Goal: Communication & Community: Answer question/provide support

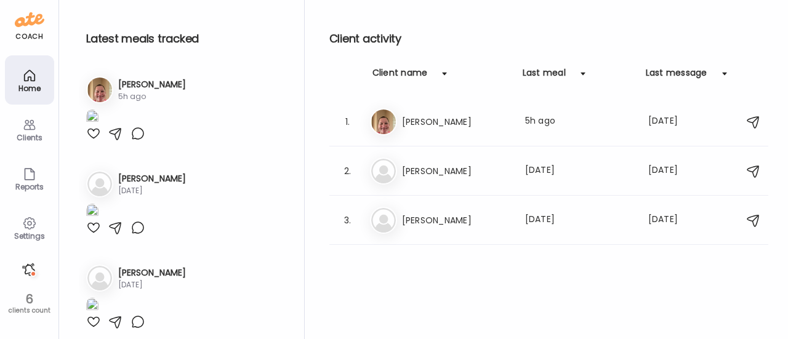
scroll to position [174, 0]
click at [27, 270] on div at bounding box center [29, 270] width 20 height 20
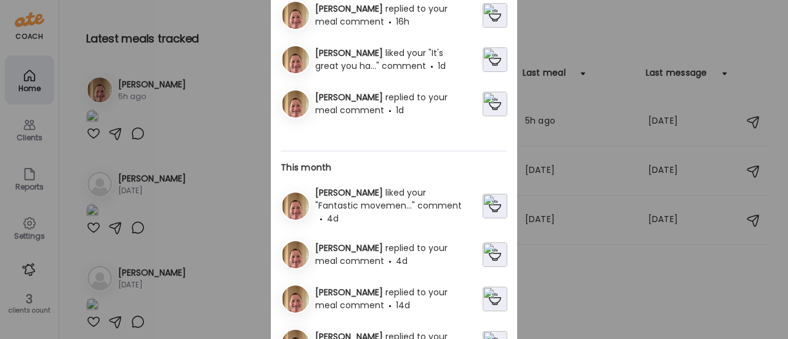
scroll to position [111, 0]
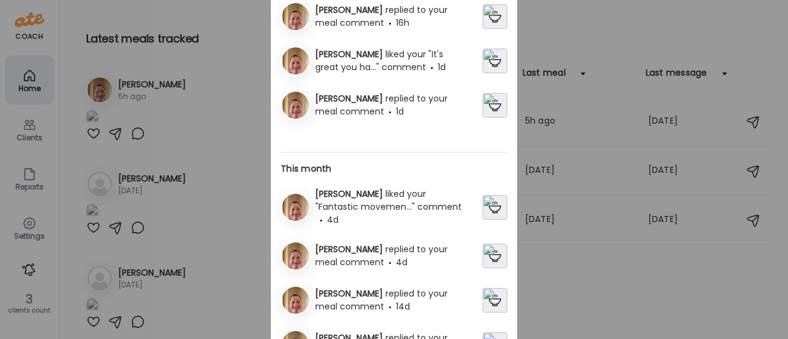
click at [418, 112] on div "[PERSON_NAME] replied to your meal comment 1d" at bounding box center [396, 105] width 172 height 26
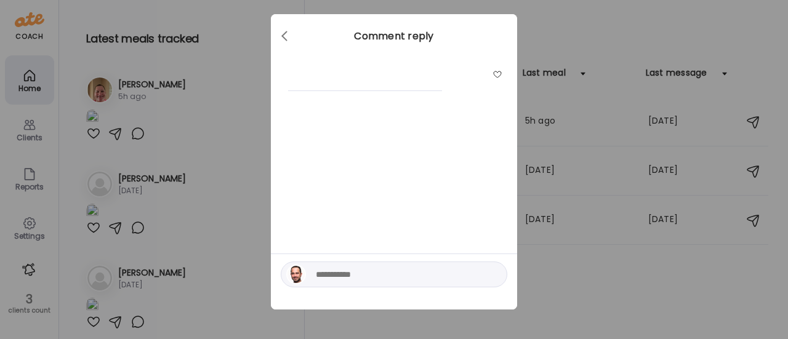
scroll to position [15, 0]
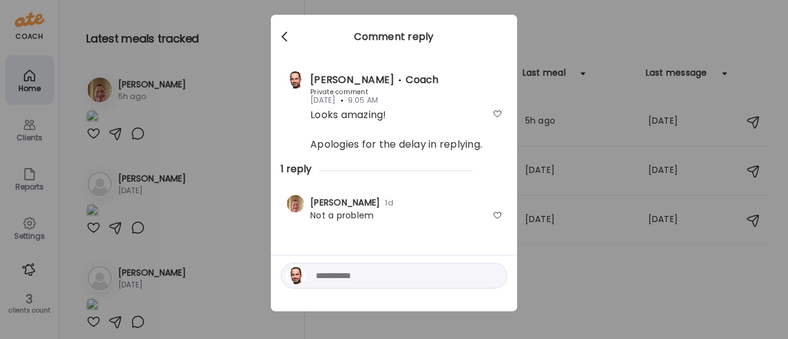
click at [281, 32] on span at bounding box center [284, 34] width 6 height 6
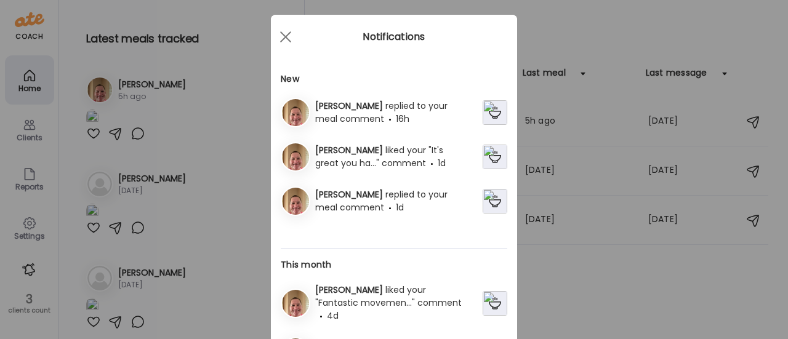
click at [354, 164] on div "[PERSON_NAME] liked your "It's great you ha..." comment 1d" at bounding box center [396, 157] width 172 height 26
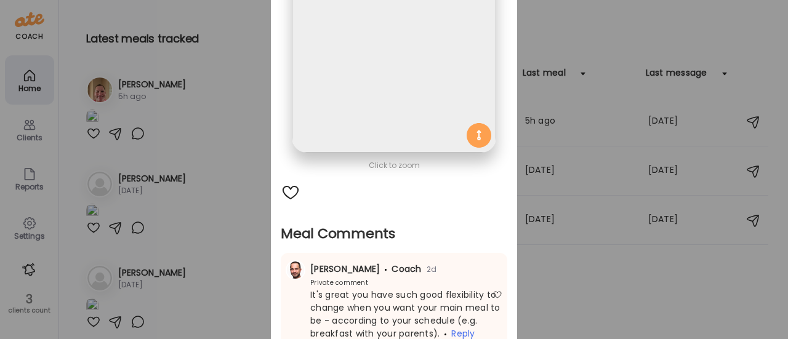
scroll to position [0, 0]
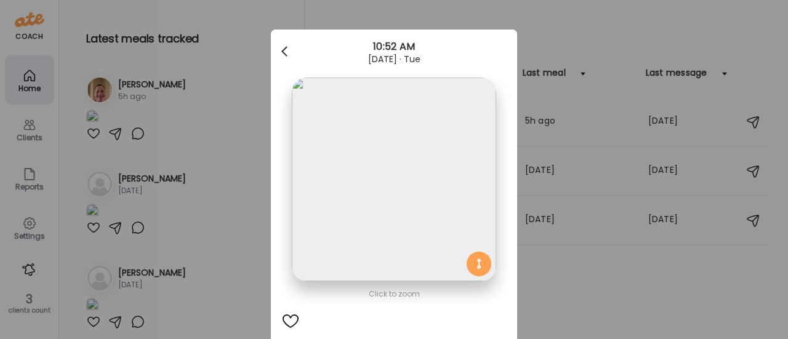
click at [281, 51] on div at bounding box center [285, 51] width 25 height 25
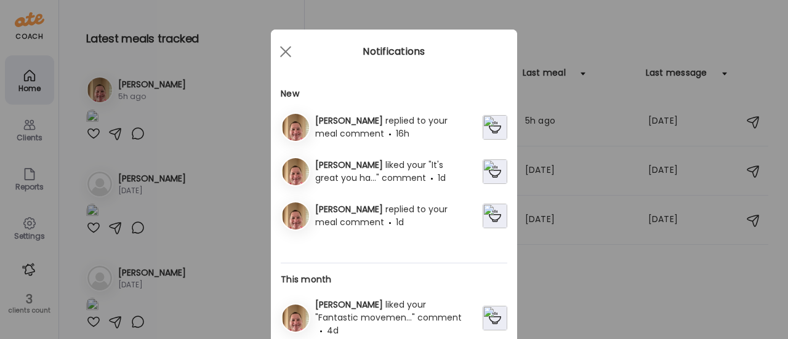
click at [337, 134] on div "[PERSON_NAME] replied to your meal comment 16h" at bounding box center [396, 127] width 172 height 26
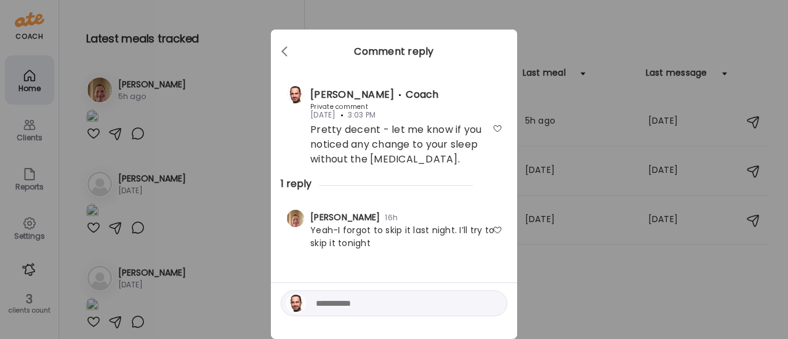
click at [345, 308] on textarea at bounding box center [399, 303] width 166 height 15
type textarea "****"
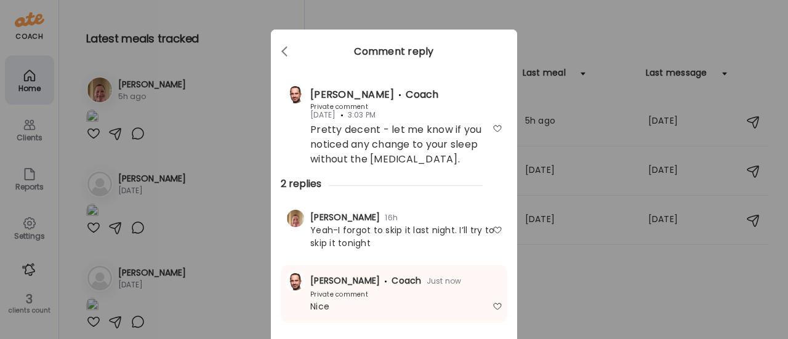
click at [549, 268] on div "Ate Coach Dashboard Wahoo! It’s official Take a moment to set up your Coach Pro…" at bounding box center [394, 169] width 788 height 339
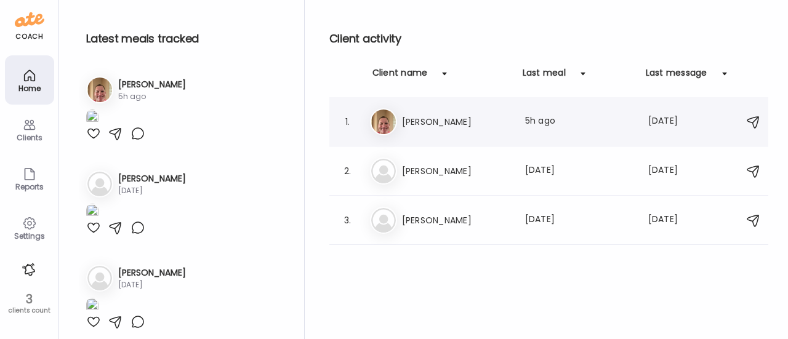
click at [441, 134] on div "Er [PERSON_NAME] Last meal: 5h ago Last message: [DATE] You: Great!" at bounding box center [550, 121] width 361 height 27
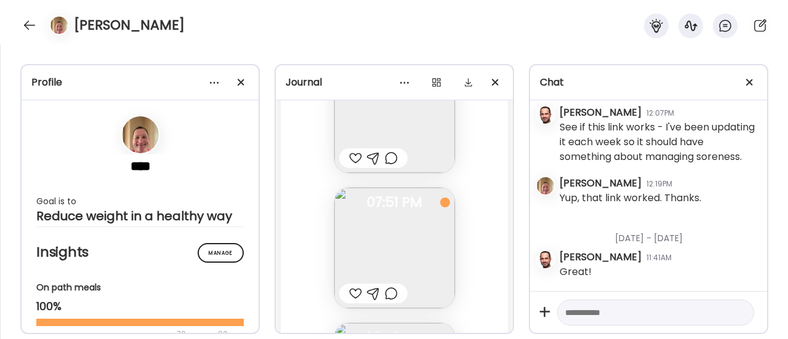
scroll to position [66828, 0]
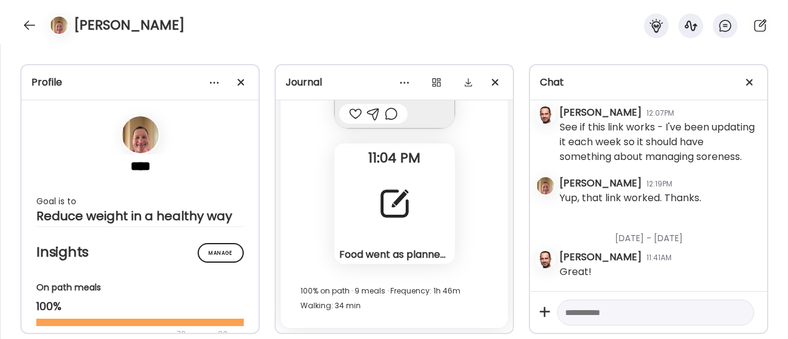
click at [405, 172] on div "Food went as planned [DATE]. I’m planning for only 1 meal again [DATE]. This wi…" at bounding box center [394, 203] width 121 height 121
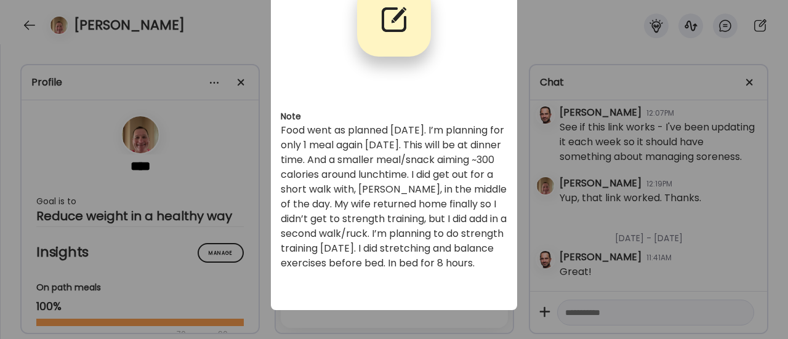
scroll to position [95, 0]
click at [234, 251] on div "Ate Coach Dashboard Wahoo! It’s official Take a moment to set up your Coach Pro…" at bounding box center [394, 169] width 788 height 339
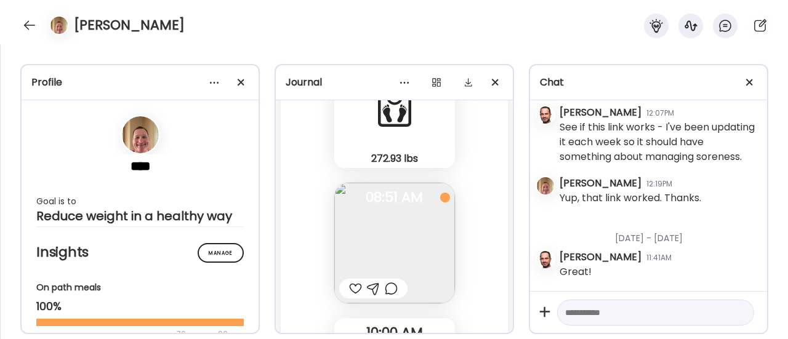
scroll to position [65151, 0]
click at [391, 202] on span "08:51 AM" at bounding box center [394, 196] width 121 height 11
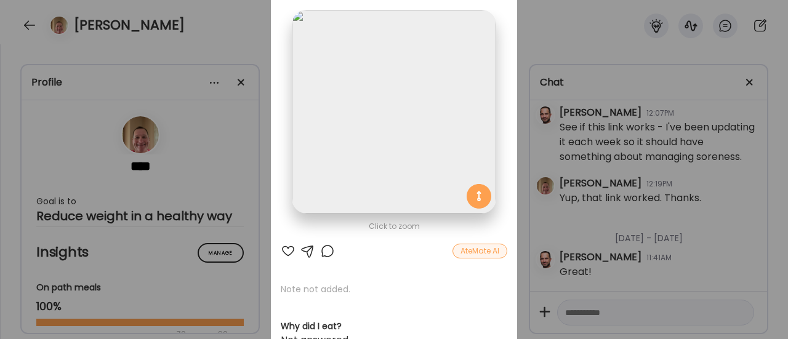
scroll to position [69, 0]
click at [320, 247] on div at bounding box center [327, 249] width 15 height 15
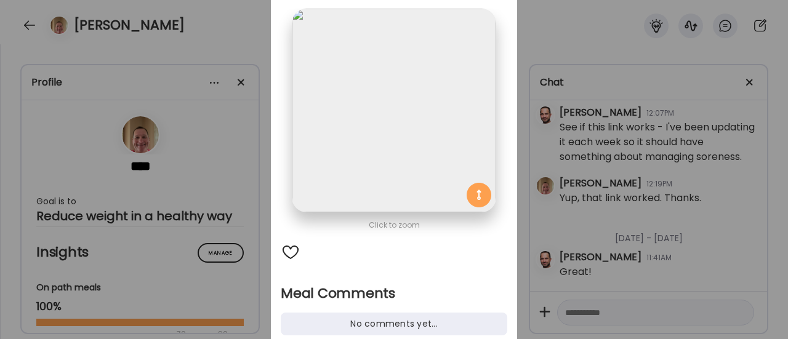
scroll to position [117, 0]
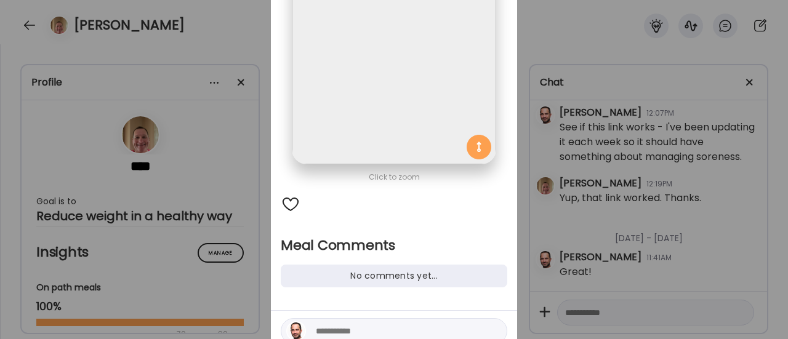
click at [321, 323] on div at bounding box center [394, 331] width 226 height 26
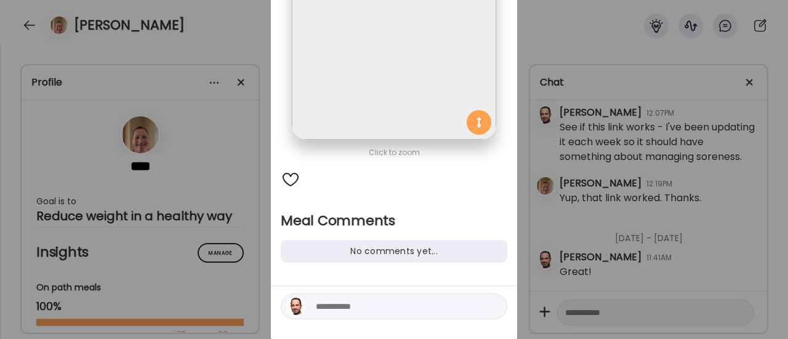
click at [347, 304] on textarea at bounding box center [399, 306] width 166 height 15
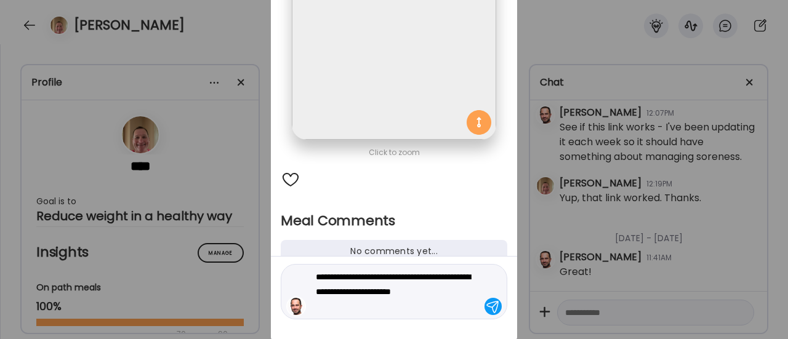
type textarea "**********"
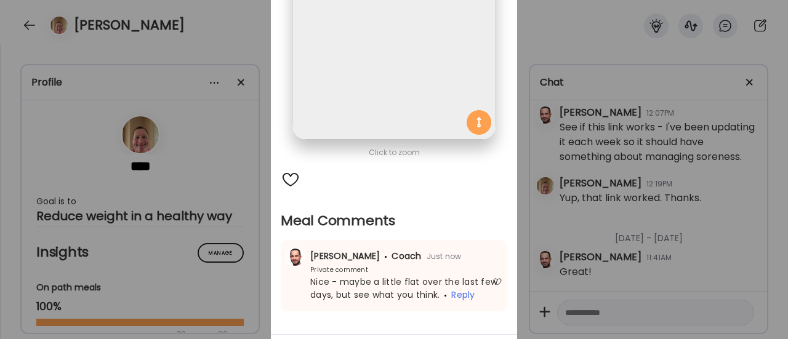
click at [222, 173] on div "Ate Coach Dashboard Wahoo! It’s official Take a moment to set up your Coach Pro…" at bounding box center [394, 169] width 788 height 339
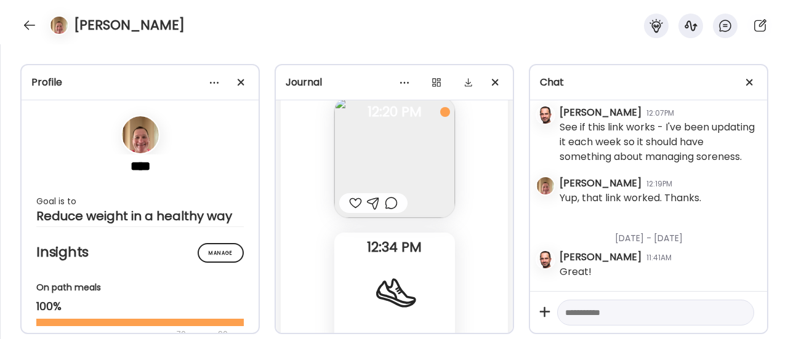
scroll to position [65509, 0]
click at [350, 208] on div at bounding box center [355, 200] width 13 height 15
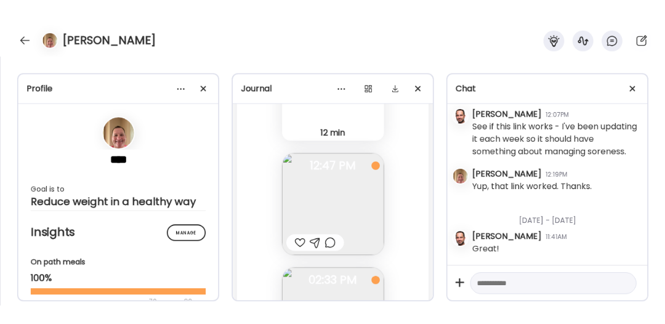
scroll to position [65715, 0]
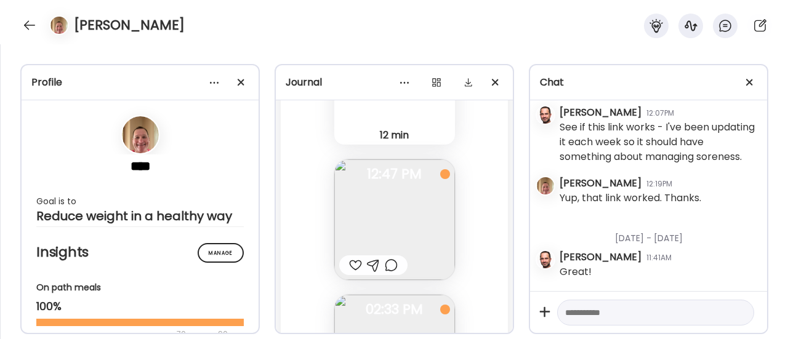
click at [386, 273] on div at bounding box center [391, 265] width 13 height 15
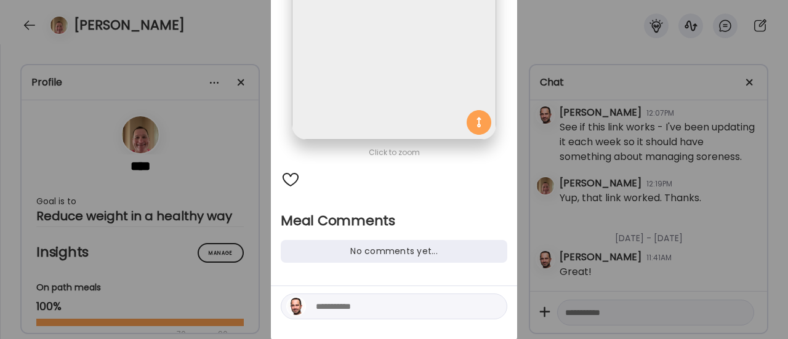
click at [337, 305] on textarea at bounding box center [399, 306] width 166 height 15
type textarea "*"
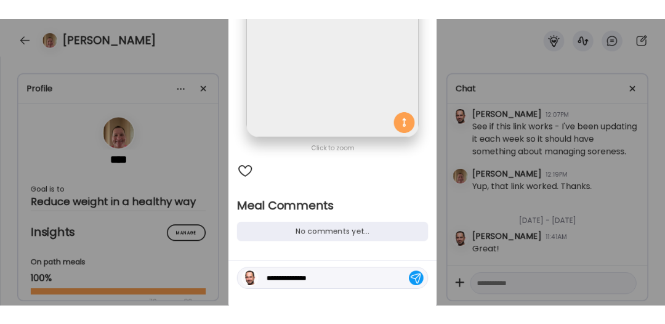
scroll to position [13415, 0]
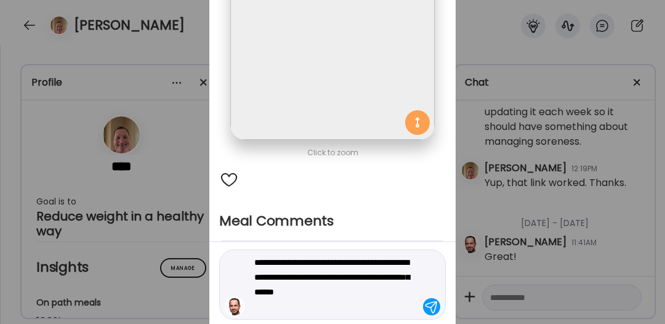
type textarea "**********"
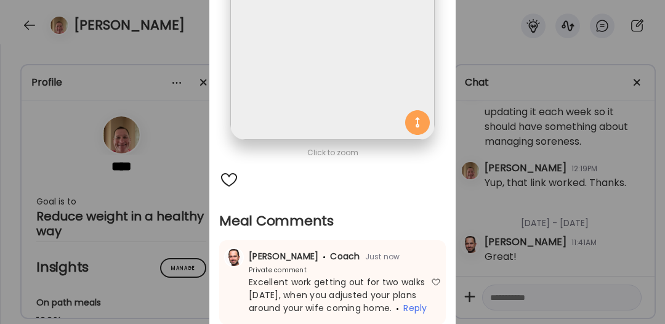
click at [154, 204] on div "Ate Coach Dashboard Wahoo! It’s official Take a moment to set up your Coach Pro…" at bounding box center [332, 162] width 665 height 324
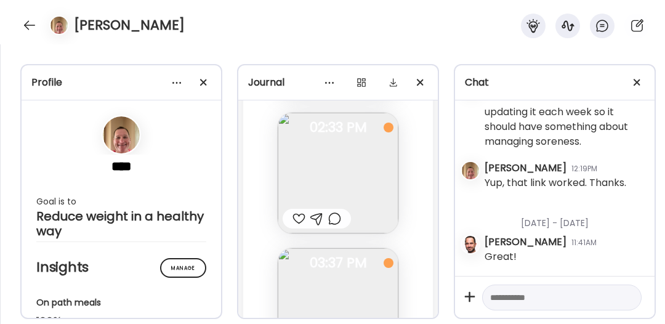
scroll to position [66399, 0]
click at [332, 217] on div at bounding box center [334, 219] width 13 height 15
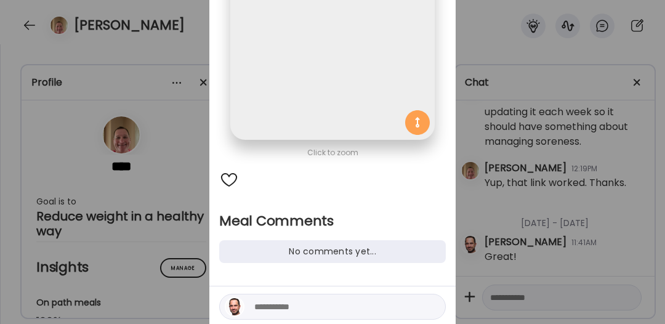
click at [267, 313] on textarea at bounding box center [337, 306] width 166 height 15
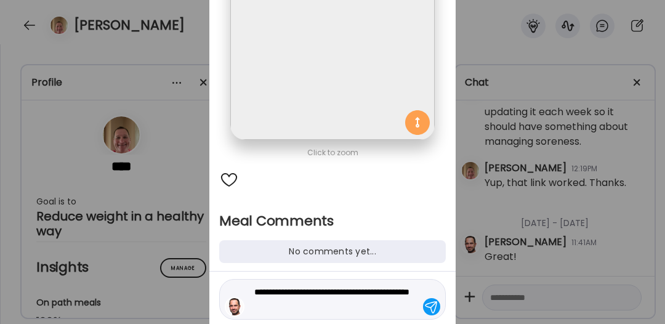
type textarea "**********"
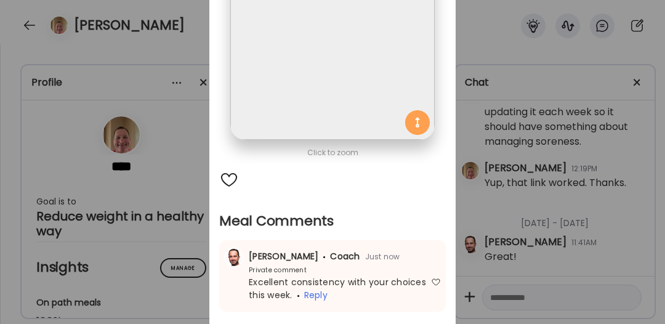
click at [164, 236] on div "Ate Coach Dashboard Wahoo! It’s official Take a moment to set up your Coach Pro…" at bounding box center [332, 162] width 665 height 324
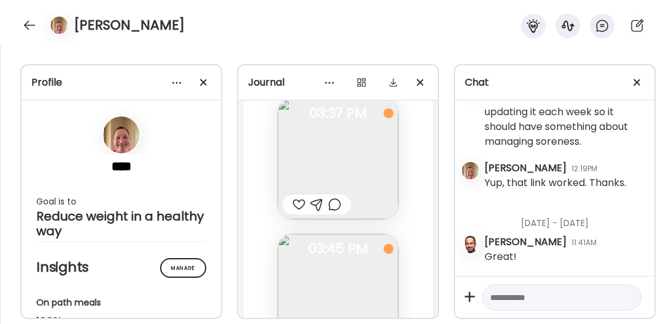
scroll to position [66548, 0]
click at [295, 207] on div at bounding box center [298, 205] width 13 height 15
click at [295, 201] on div at bounding box center [298, 203] width 13 height 15
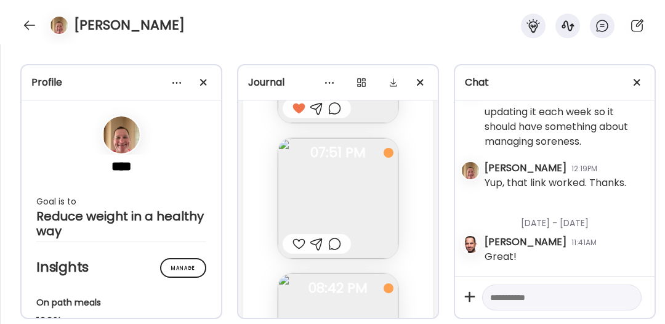
scroll to position [66781, 0]
click at [325, 202] on img at bounding box center [338, 197] width 121 height 121
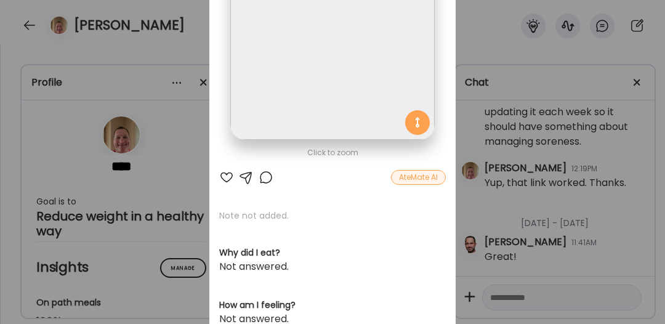
click at [260, 175] on div at bounding box center [265, 177] width 15 height 15
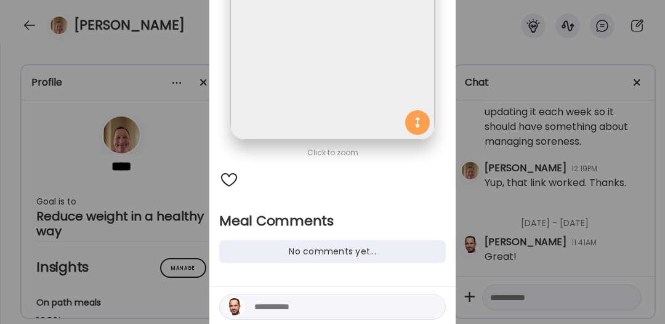
click at [265, 302] on textarea at bounding box center [337, 306] width 166 height 15
type textarea "**********"
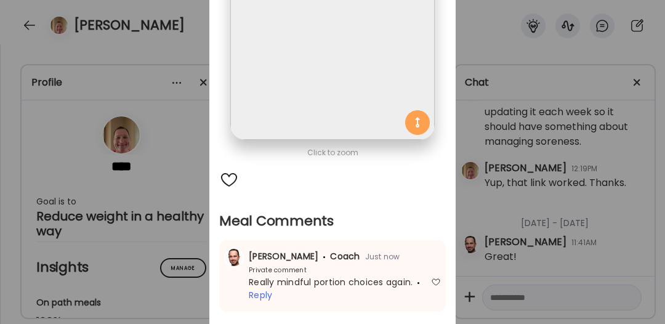
click at [169, 246] on div "Ate Coach Dashboard Wahoo! It’s official Take a moment to set up your Coach Pro…" at bounding box center [332, 162] width 665 height 324
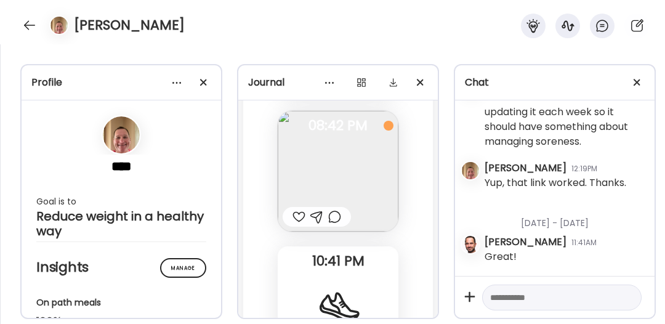
scroll to position [66938, 0]
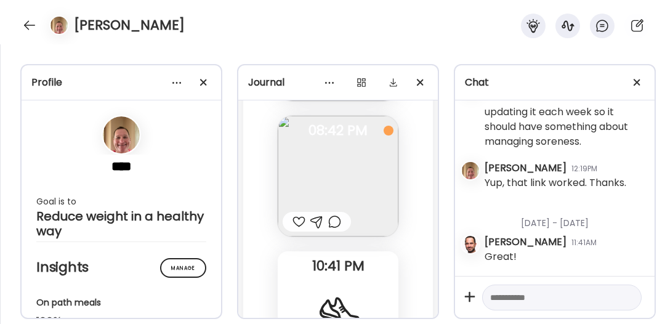
click at [298, 218] on div at bounding box center [298, 221] width 13 height 15
click at [335, 223] on div at bounding box center [334, 221] width 13 height 15
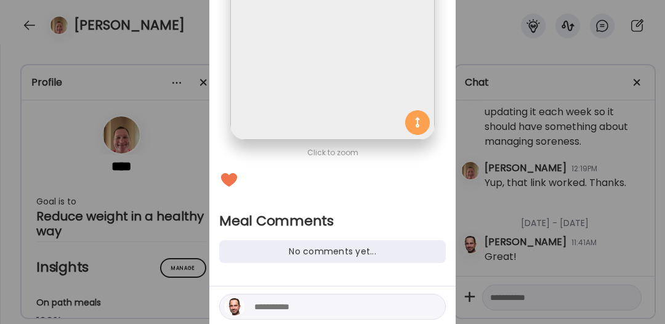
click at [282, 304] on textarea at bounding box center [337, 306] width 166 height 15
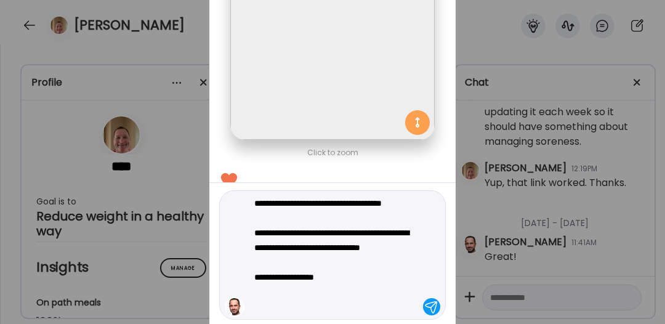
type textarea "**********"
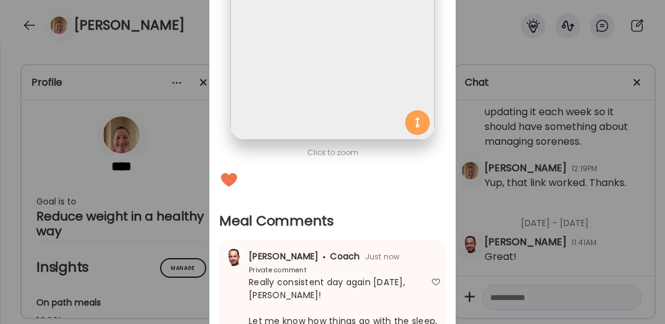
click at [150, 63] on div "Ate Coach Dashboard Wahoo! It’s official Take a moment to set up your Coach Pro…" at bounding box center [332, 162] width 665 height 324
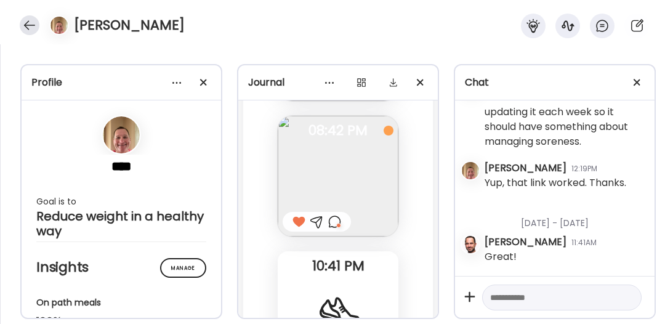
click at [33, 28] on div at bounding box center [30, 25] width 20 height 20
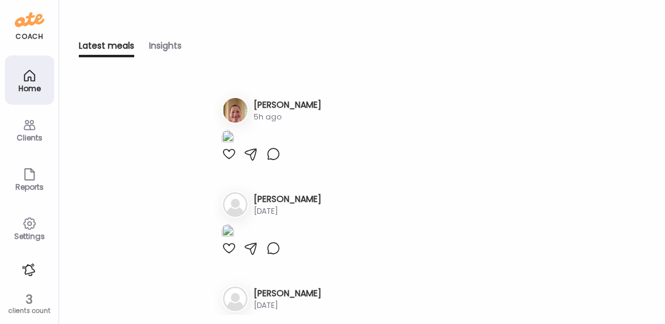
click at [31, 135] on div "Clients" at bounding box center [29, 138] width 44 height 8
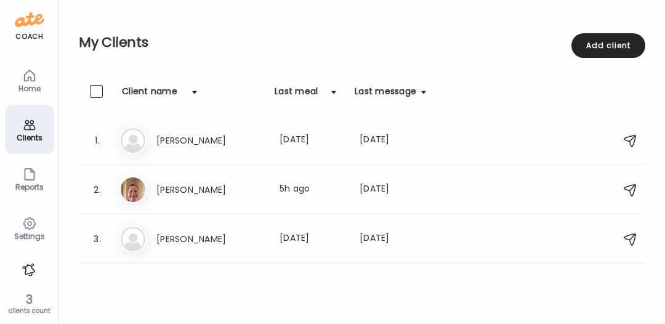
click at [34, 86] on div "Home" at bounding box center [29, 88] width 44 height 8
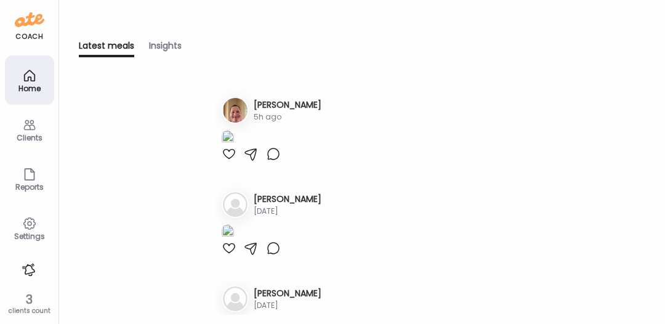
click at [34, 84] on div "Home" at bounding box center [29, 88] width 44 height 8
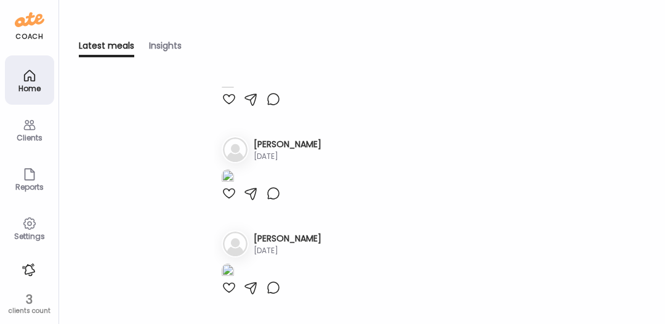
scroll to position [0, 0]
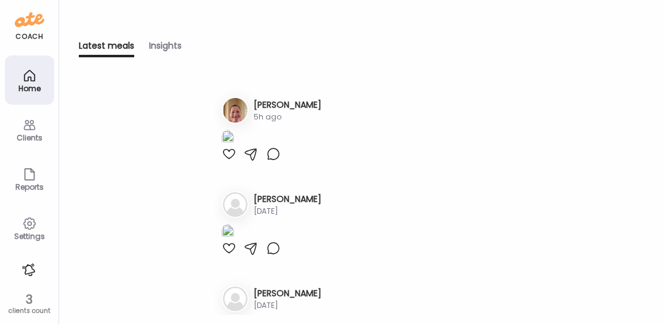
click at [34, 130] on icon at bounding box center [29, 125] width 15 height 15
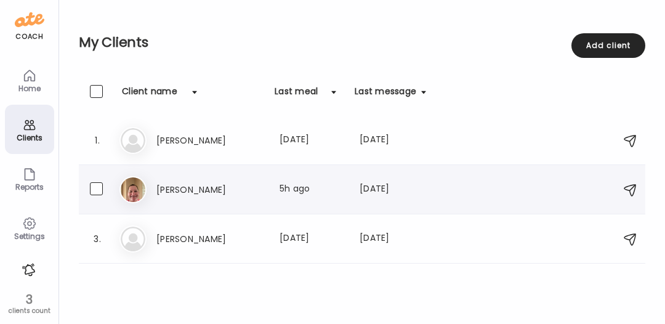
click at [193, 188] on h3 "[PERSON_NAME]" at bounding box center [210, 189] width 108 height 15
